Goal: Information Seeking & Learning: Learn about a topic

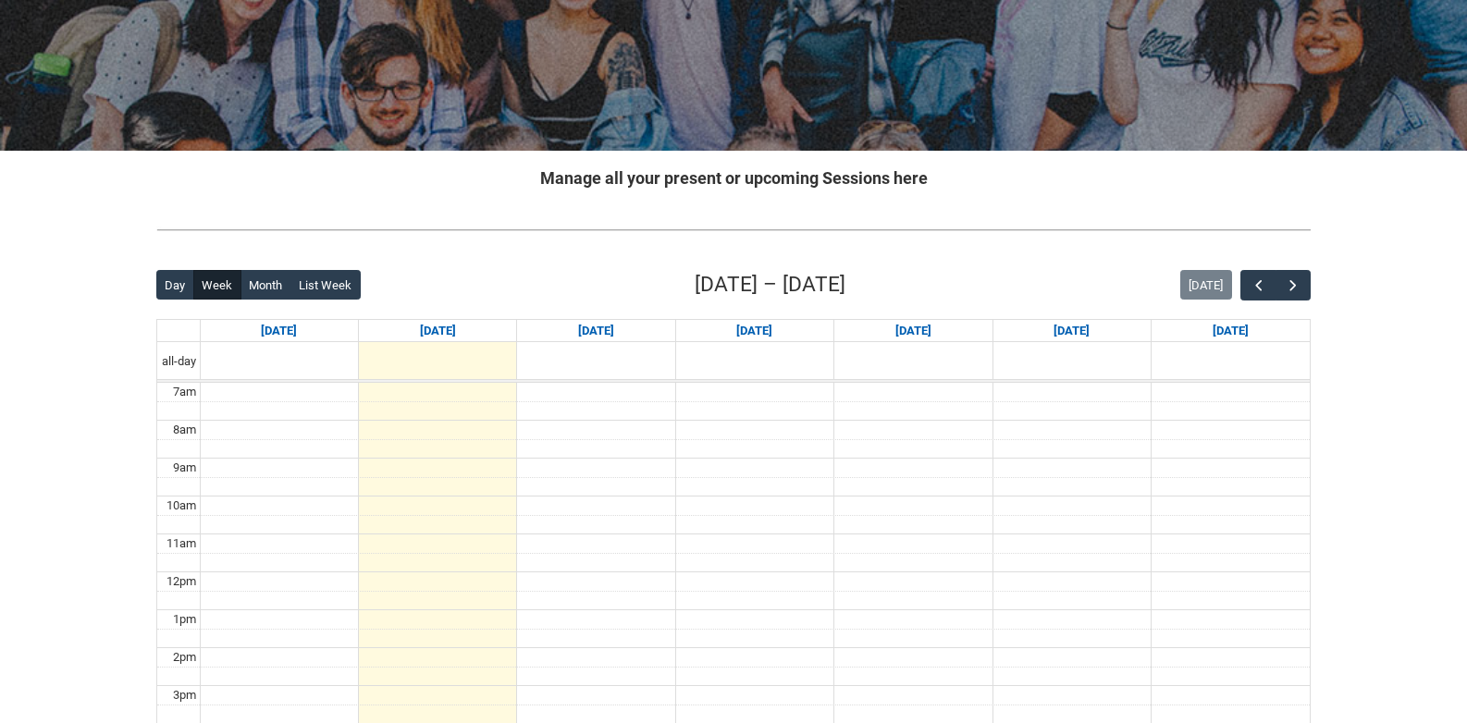
scroll to position [259, 0]
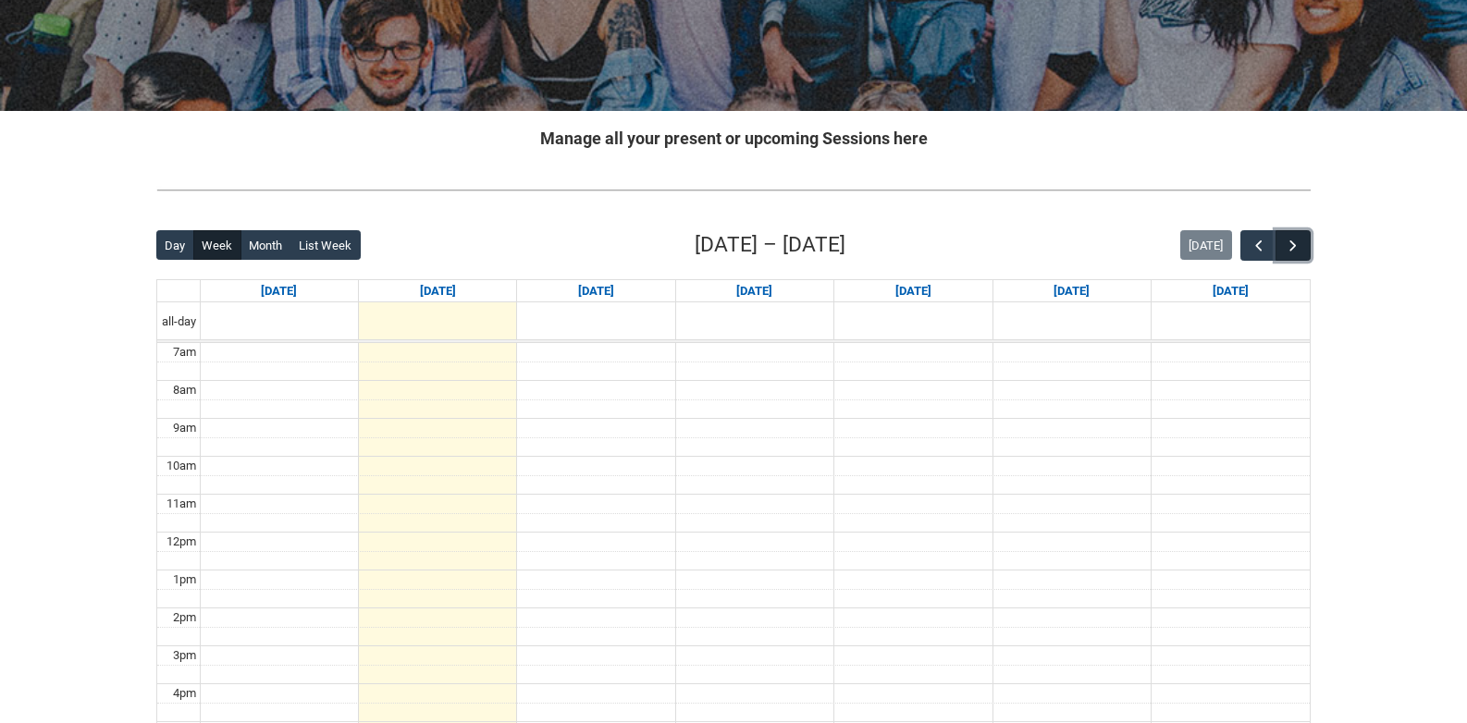
click at [1294, 246] on span "button" at bounding box center [1293, 246] width 18 height 18
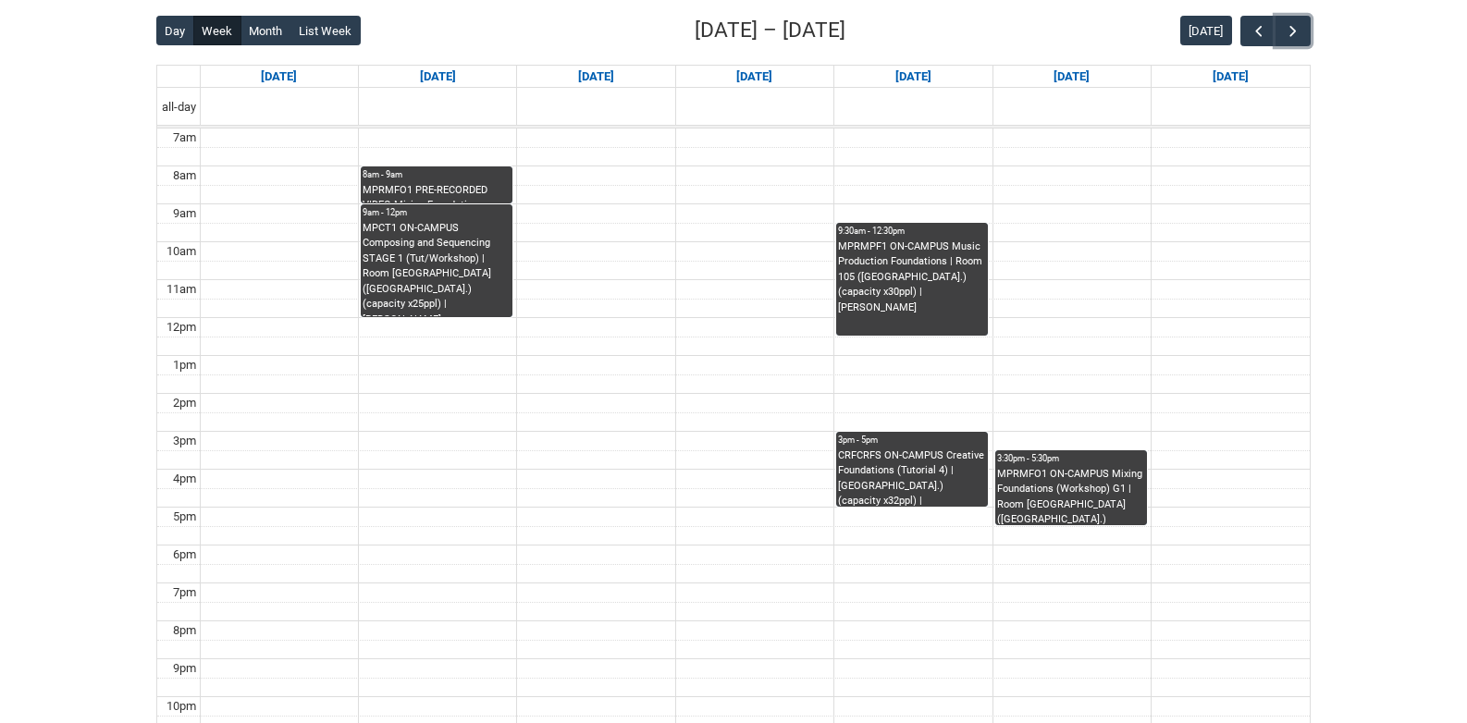
scroll to position [469, 0]
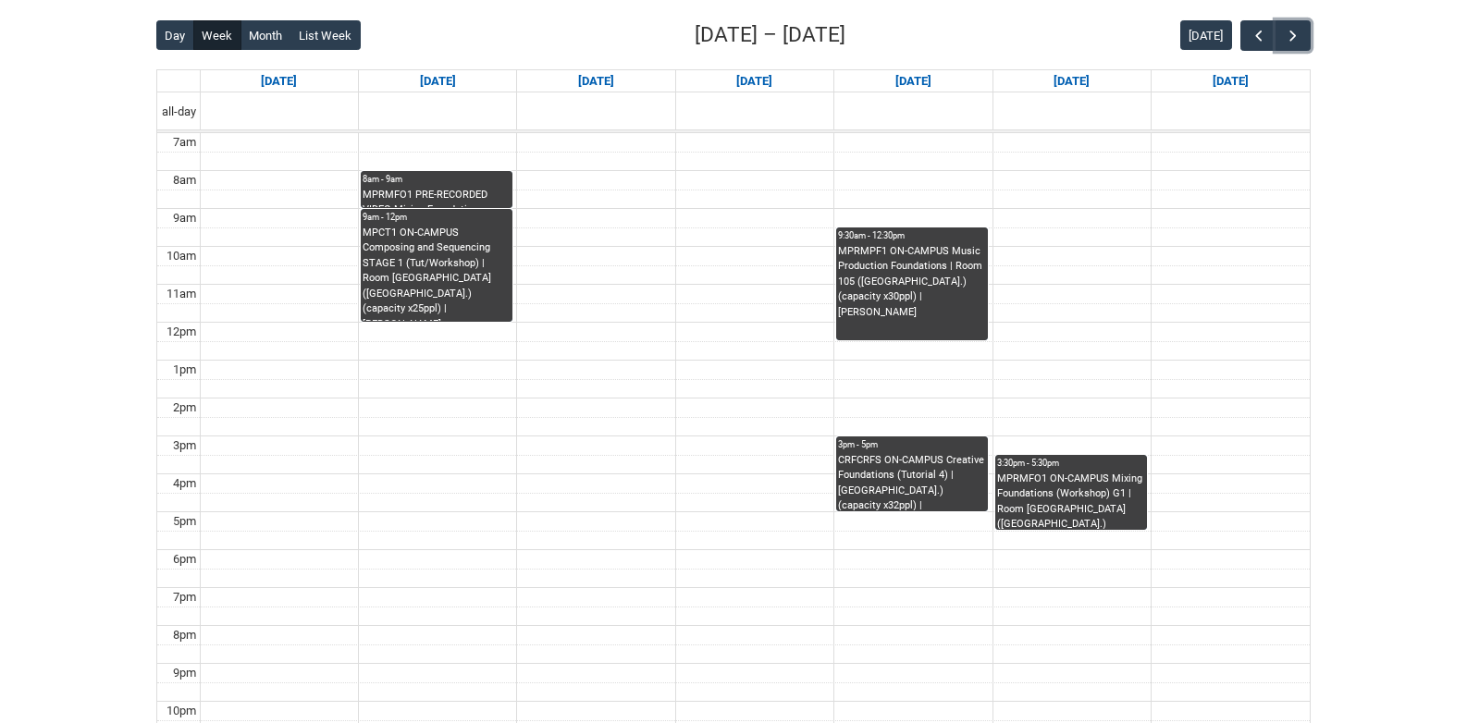
click at [473, 183] on div "8am - 9am" at bounding box center [437, 179] width 148 height 13
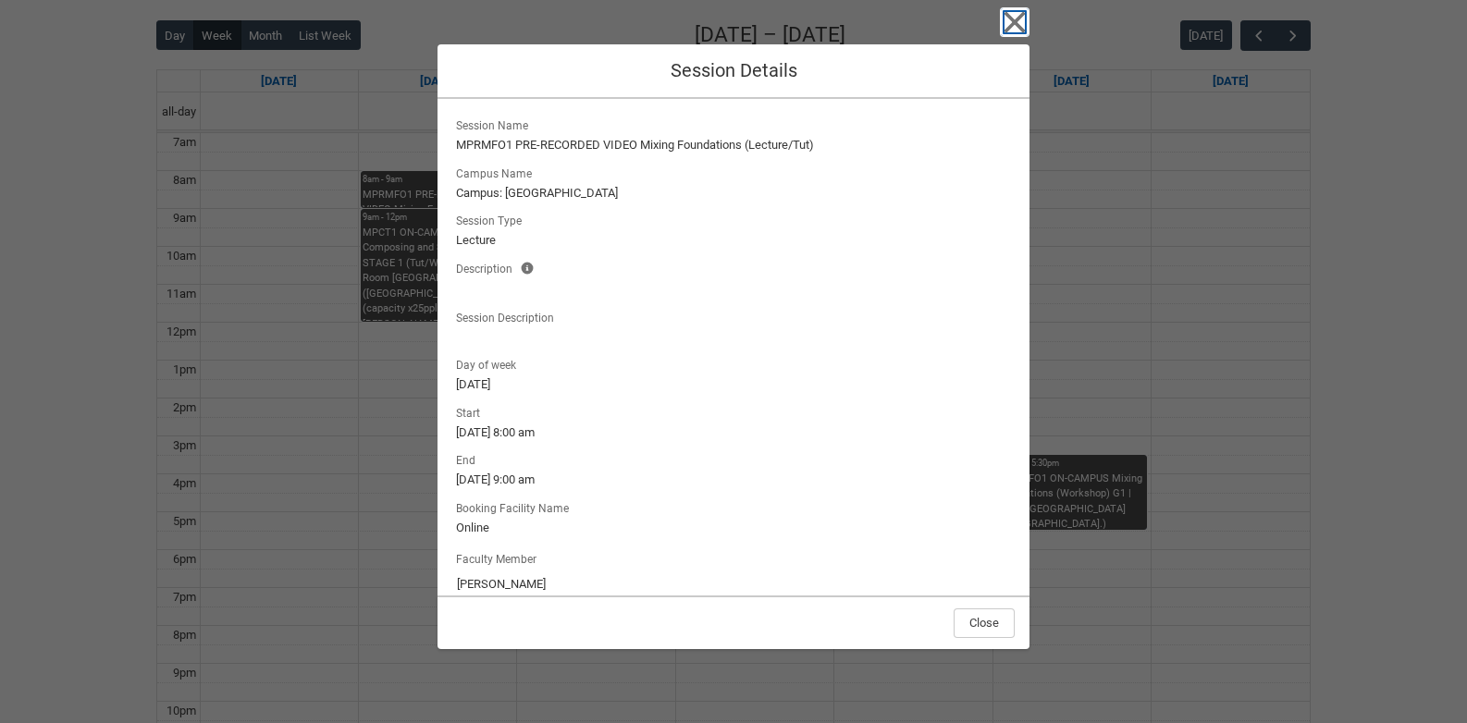
click at [1016, 16] on icon "button" at bounding box center [1015, 22] width 30 height 30
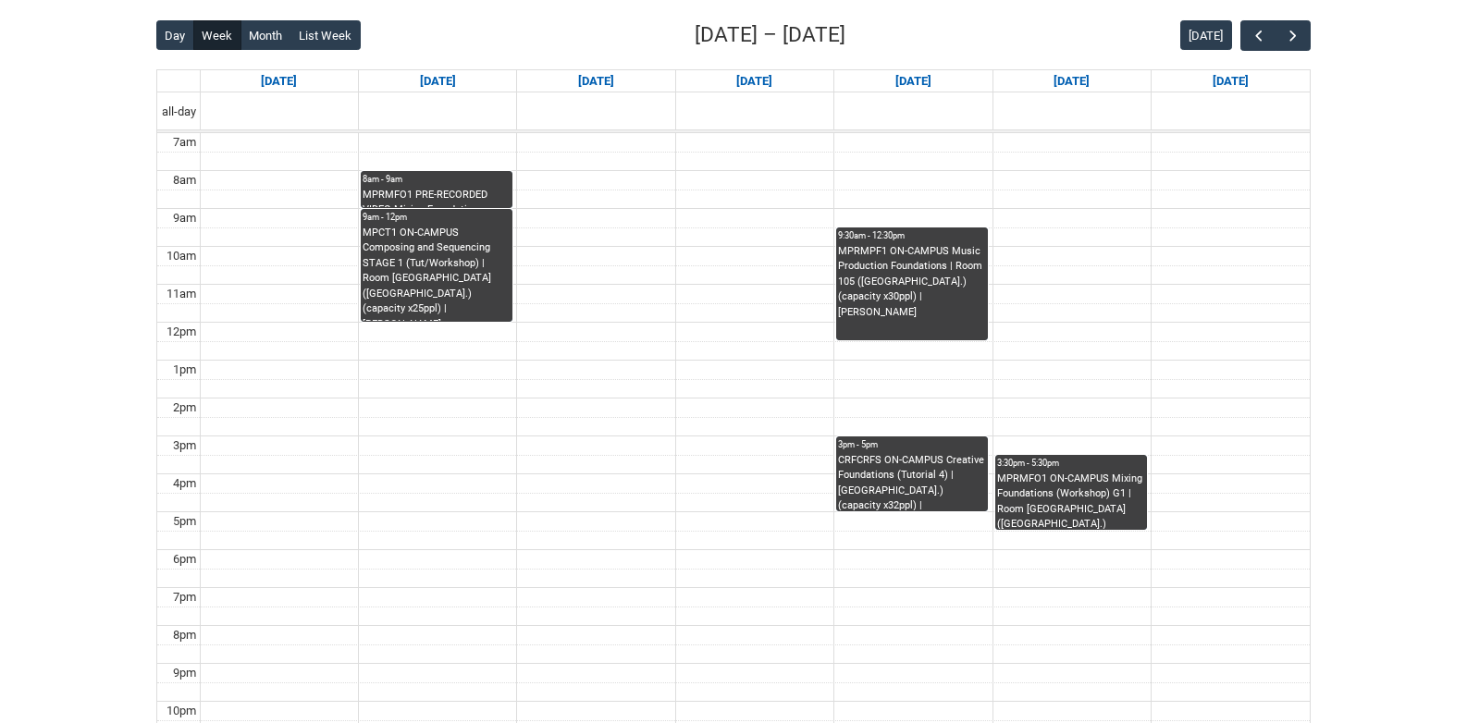
click at [444, 202] on div "MPRMFO1 PRE-RECORDED VIDEO Mixing Foundations (Lecture/Tut) | Online | Benjamin…" at bounding box center [437, 198] width 148 height 20
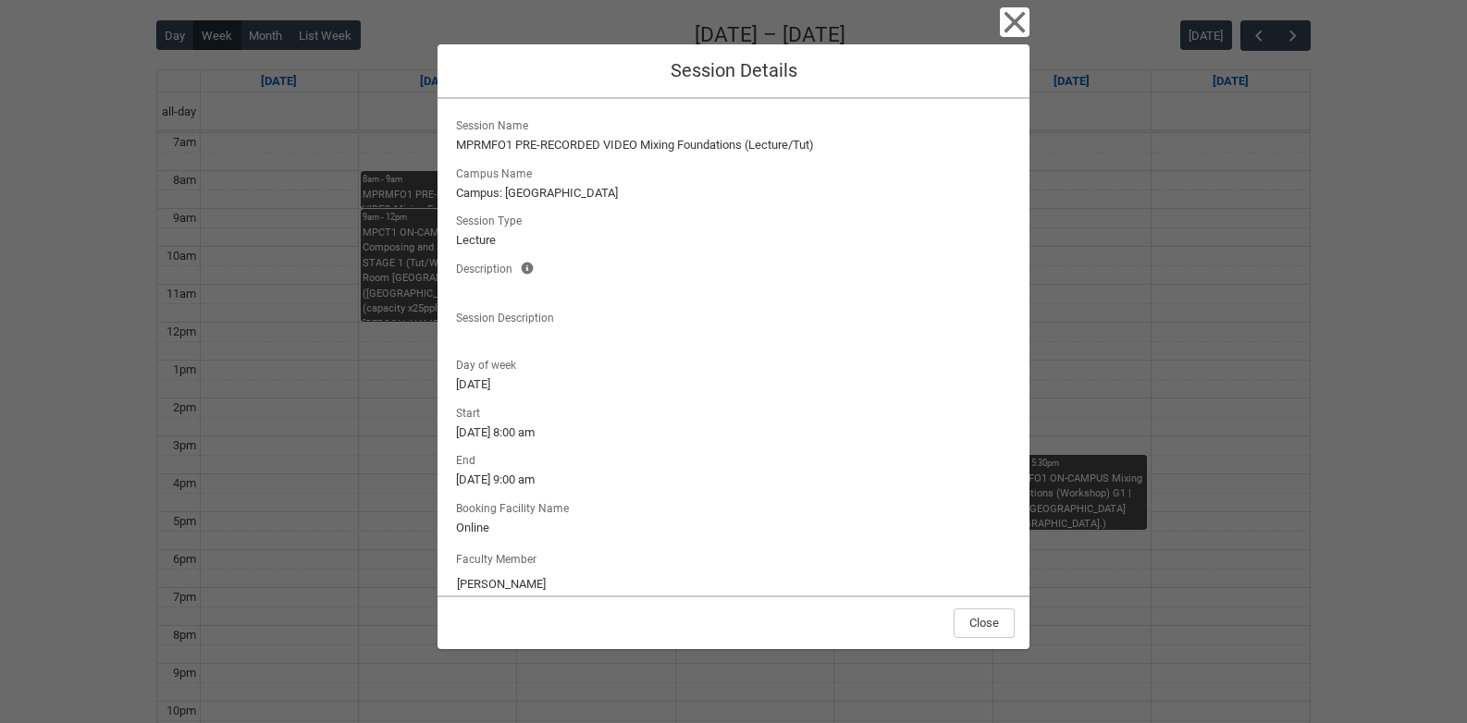
scroll to position [24, 0]
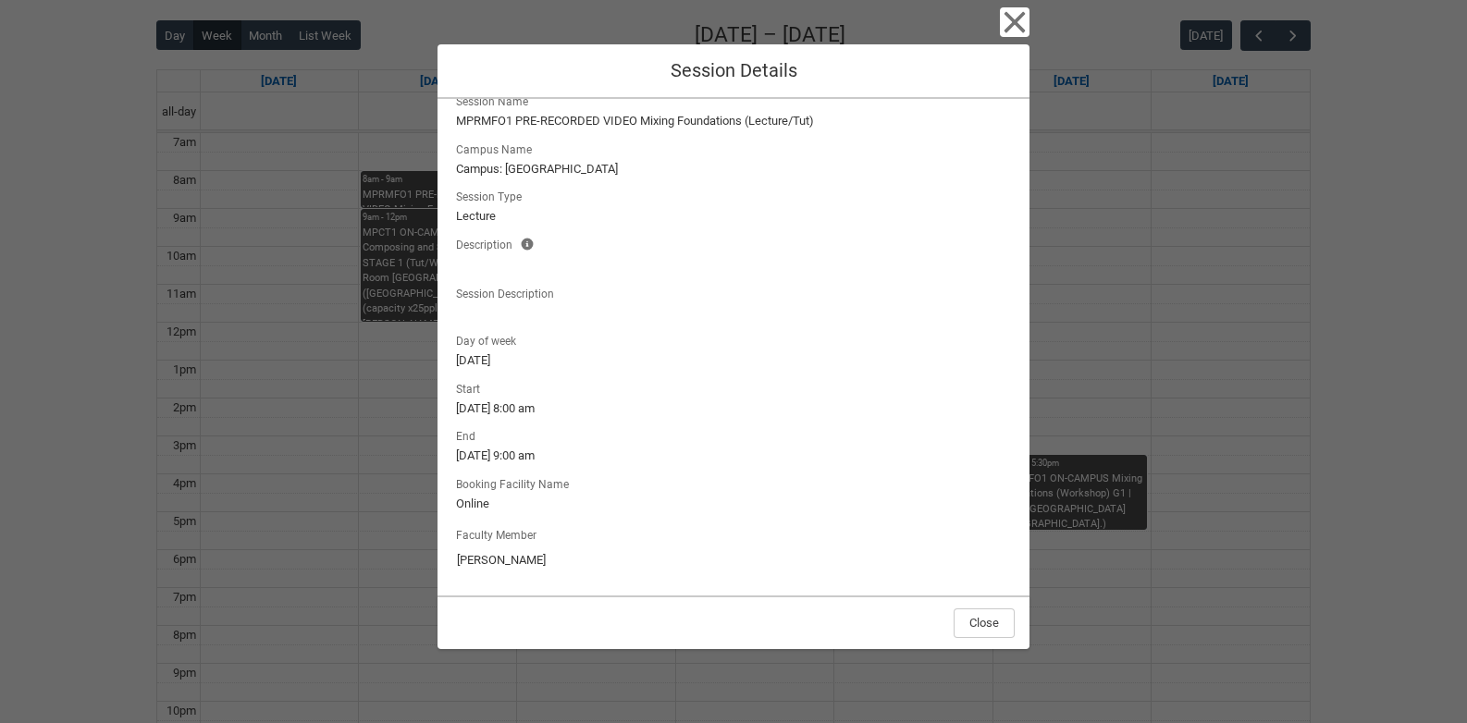
click at [384, 250] on div "Close Session Details Session Name MPRMFO1 PRE-RECORDED VIDEO Mixing Foundation…" at bounding box center [733, 361] width 1467 height 723
click at [1016, 26] on icon "button" at bounding box center [1015, 22] width 30 height 30
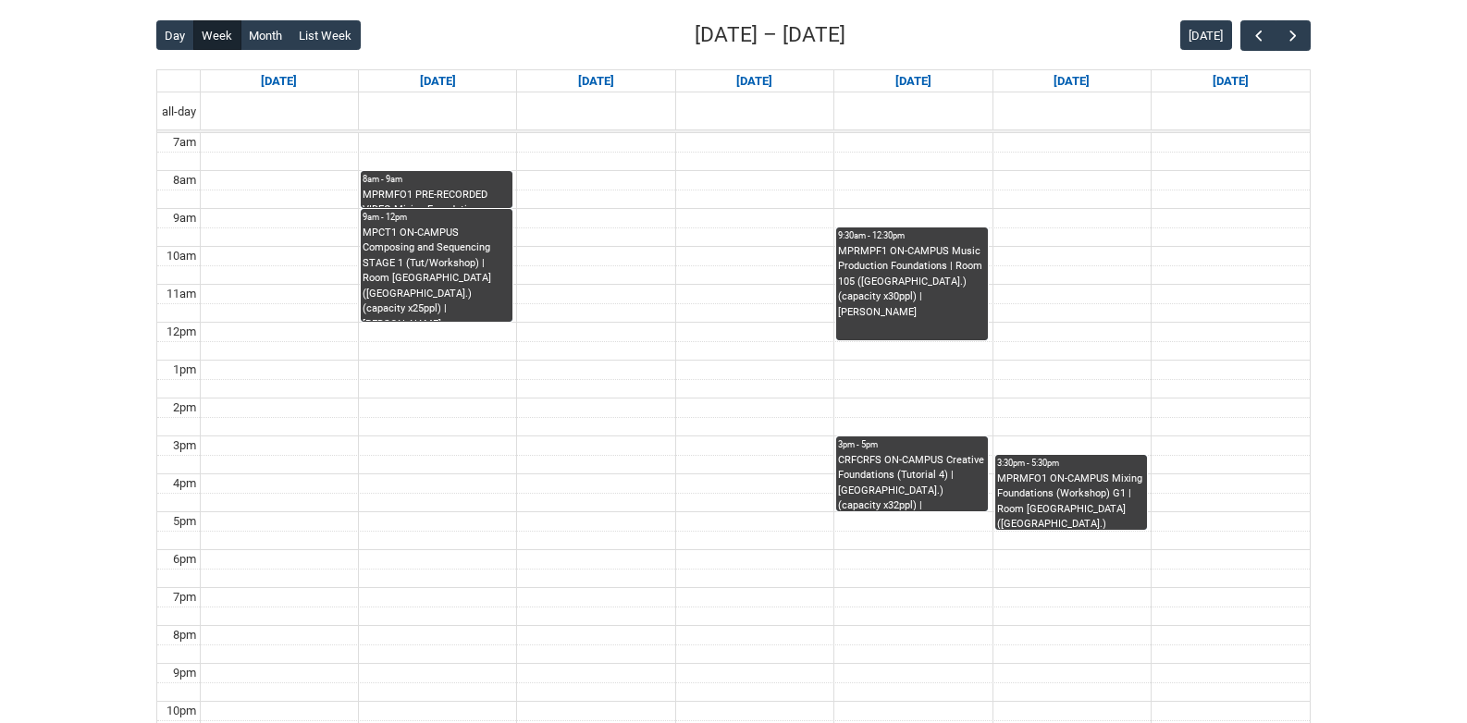
click at [438, 289] on div "MPCT1 ON-CAMPUS Composing and Sequencing STAGE 1 (Tut/Workshop) | Room 206 Lab …" at bounding box center [437, 274] width 148 height 96
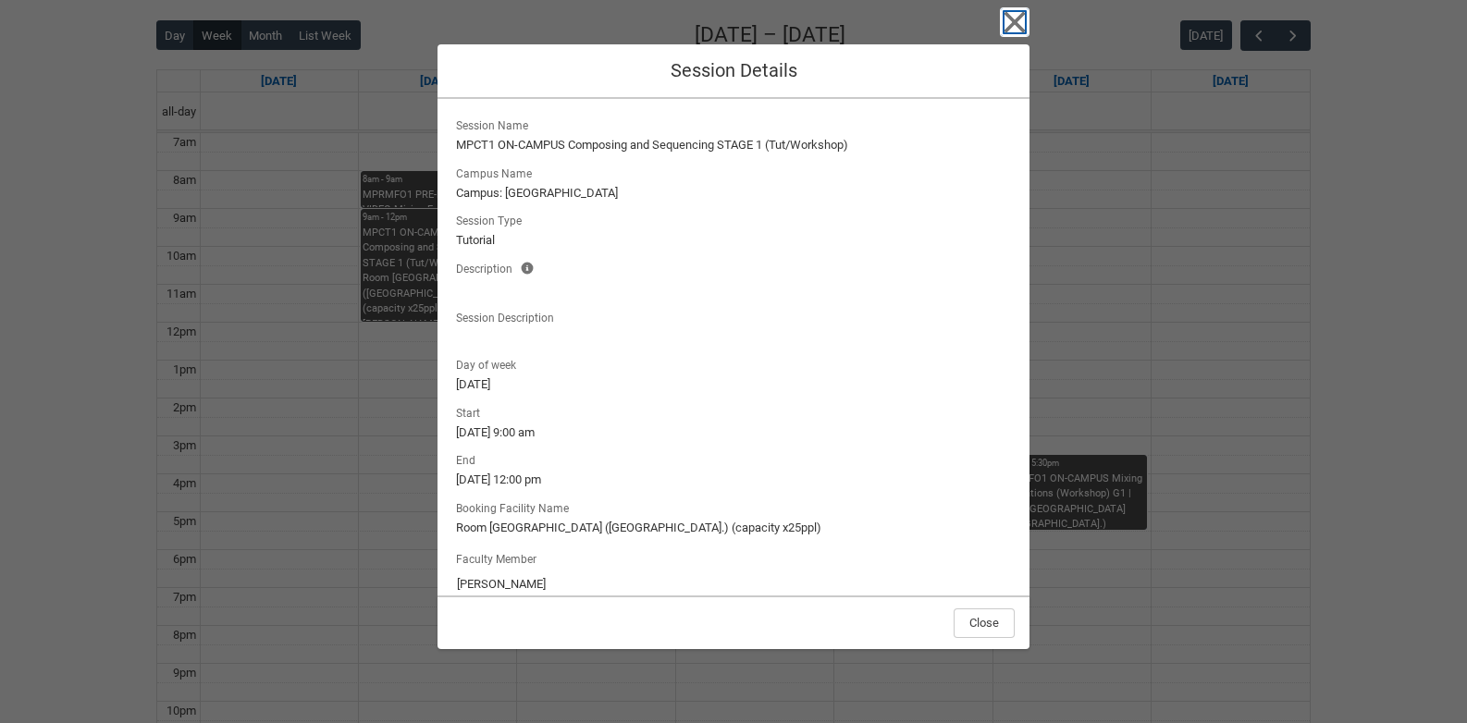
click at [1015, 18] on icon "button" at bounding box center [1015, 22] width 30 height 30
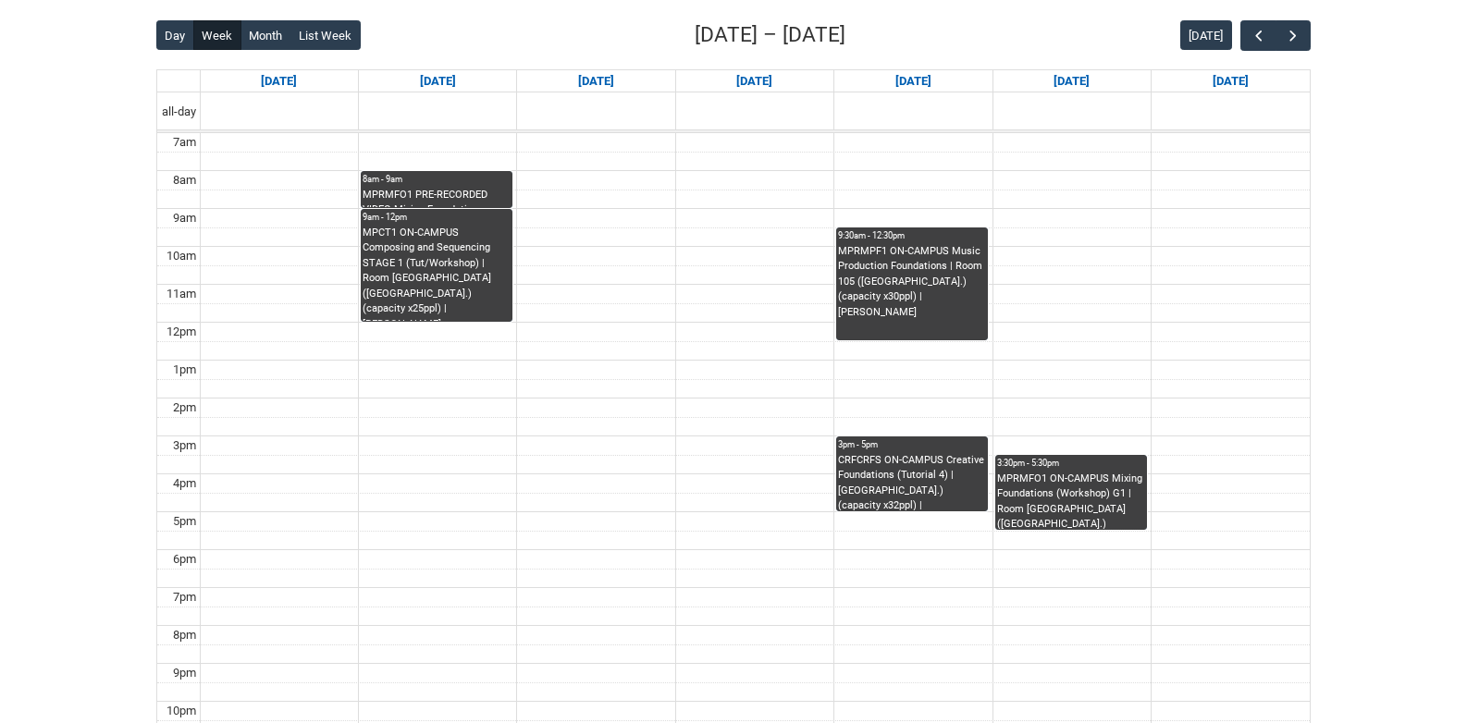
click at [440, 194] on div "MPRMFO1 PRE-RECORDED VIDEO Mixing Foundations (Lecture/Tut) | Online | Benjamin…" at bounding box center [437, 198] width 148 height 20
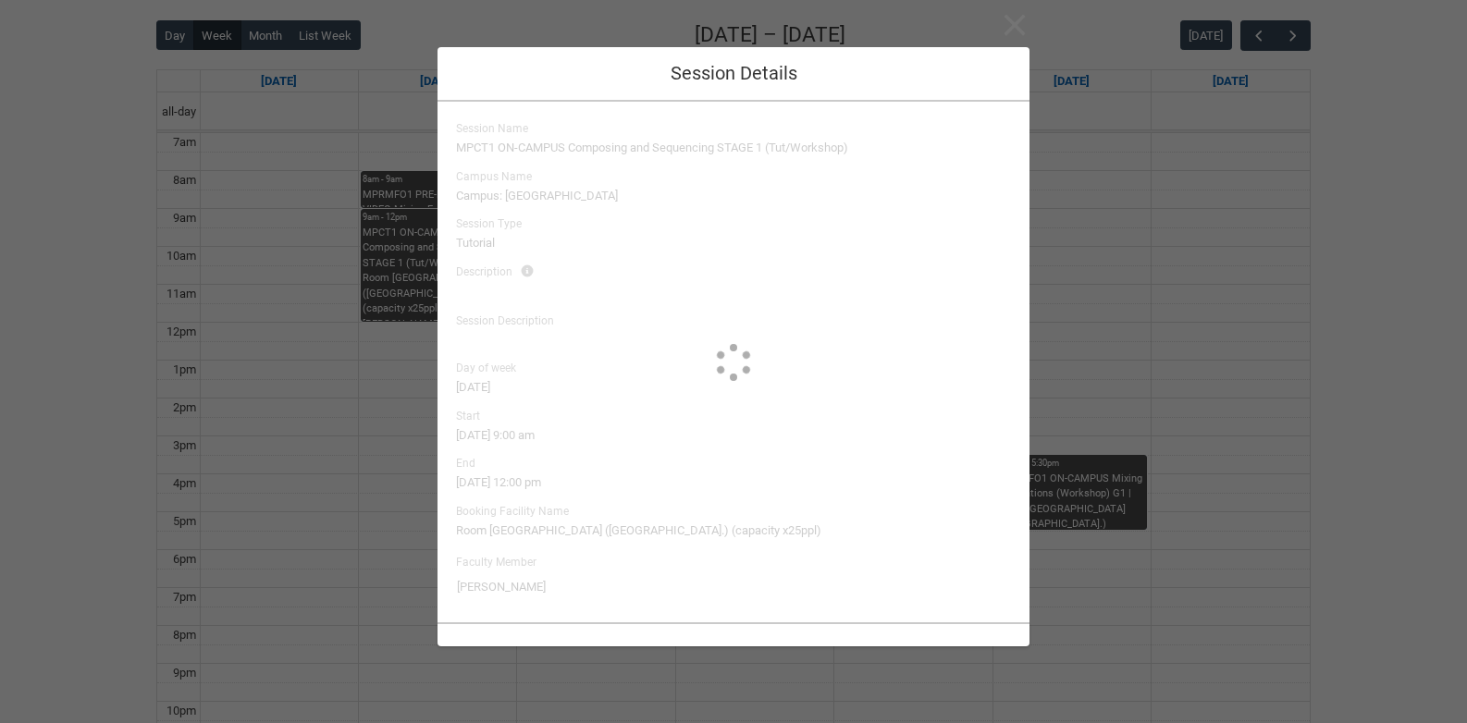
type input "Benjamin Colbourne"
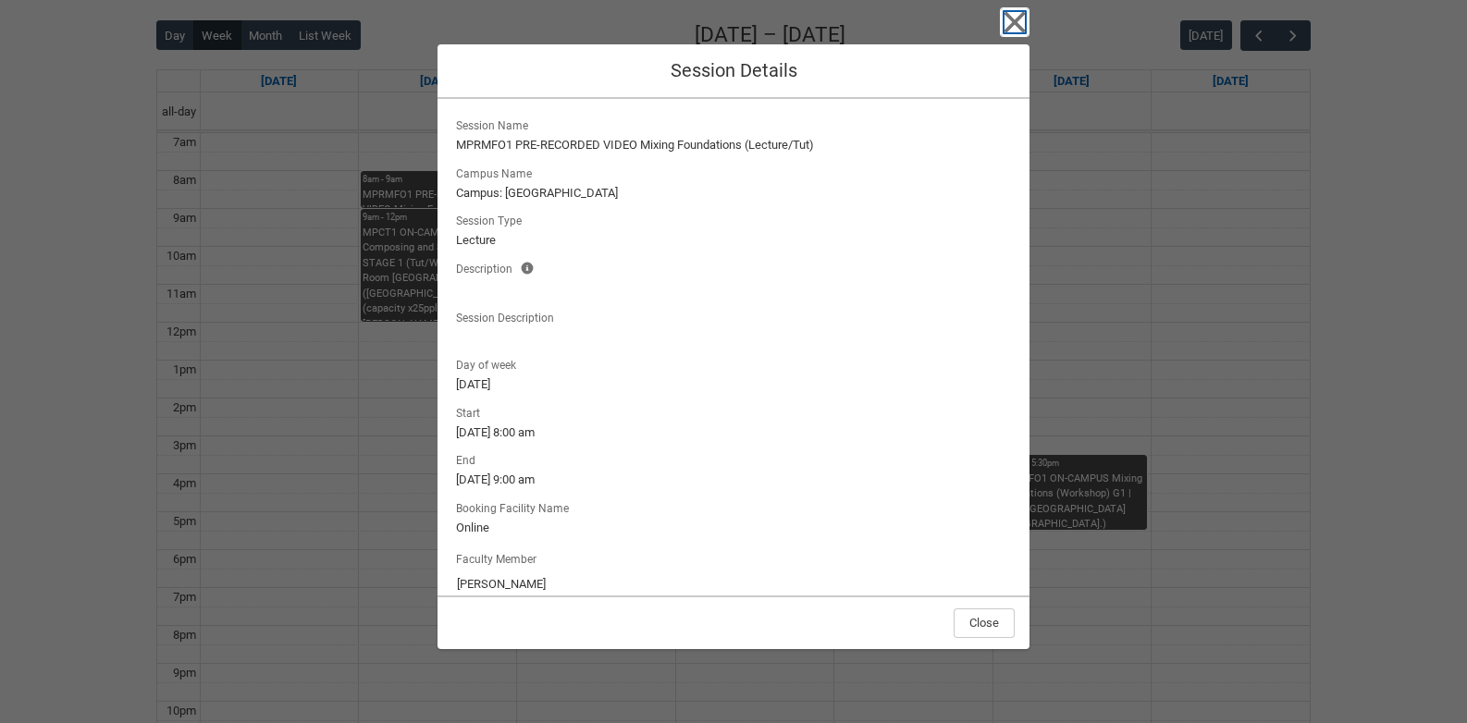
click at [1016, 24] on icon "button" at bounding box center [1014, 22] width 21 height 21
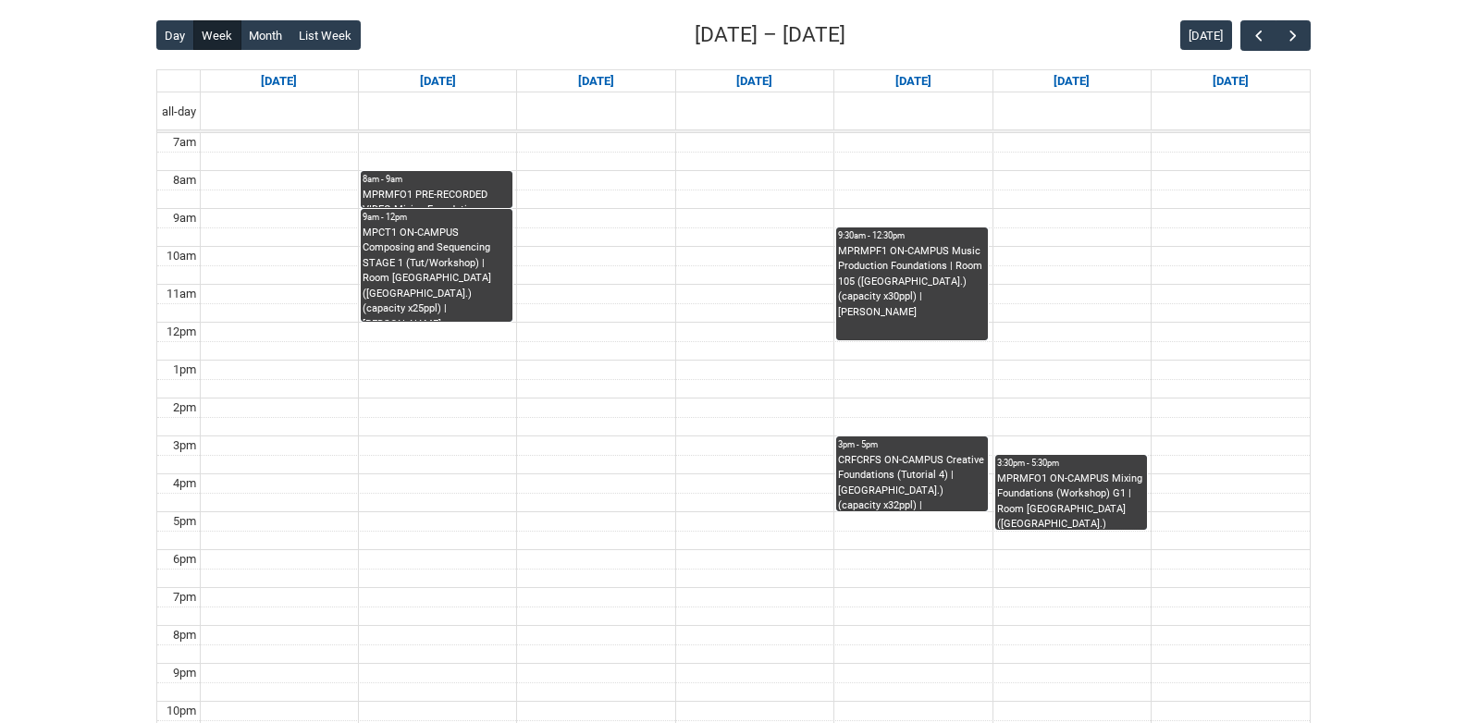
click at [1065, 492] on div "MPRMFO1 ON-CAMPUS Mixing Foundations (Workshop) G1 | Room 201 Lab (Wellington S…" at bounding box center [1071, 501] width 148 height 58
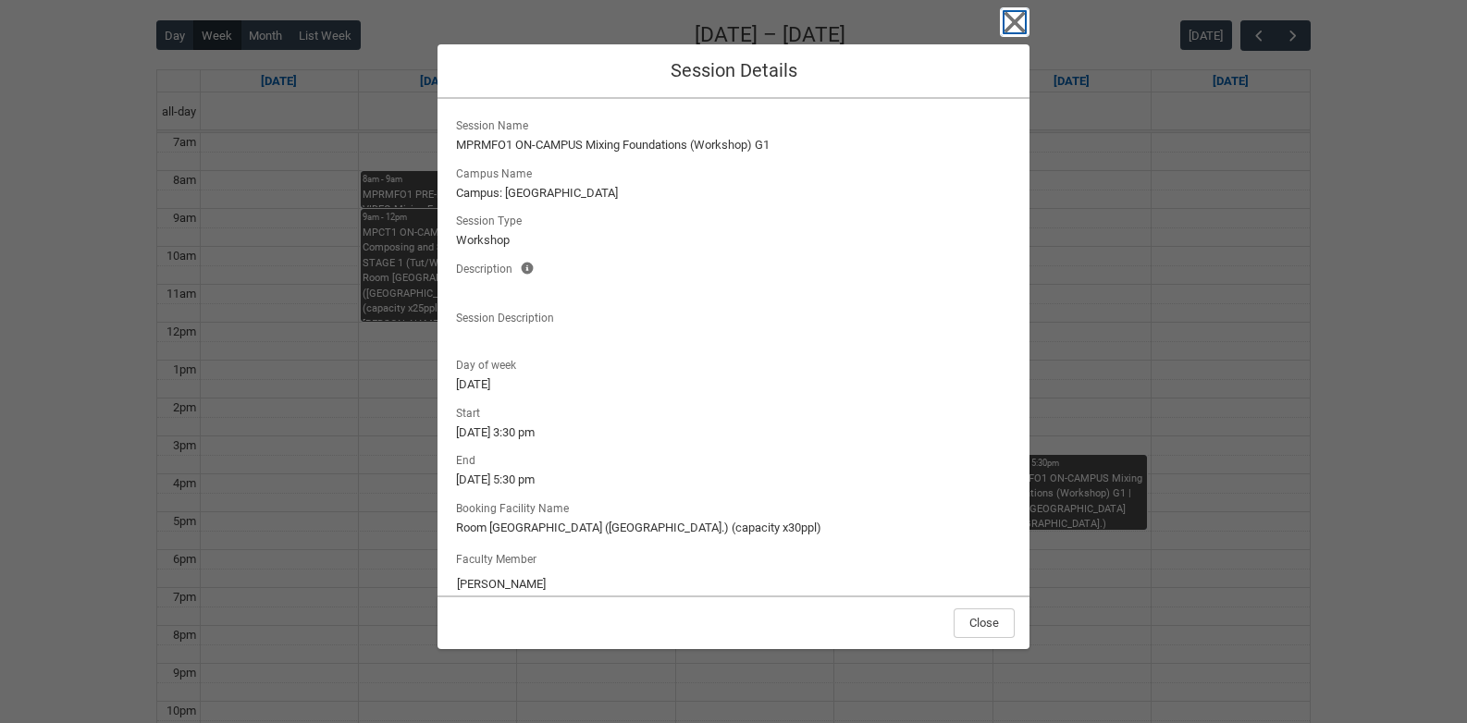
click at [1006, 18] on icon "button" at bounding box center [1015, 22] width 30 height 30
